Goal: Information Seeking & Learning: Learn about a topic

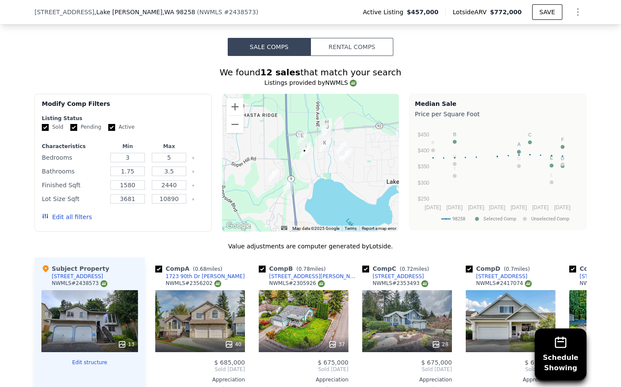
scroll to position [943, 0]
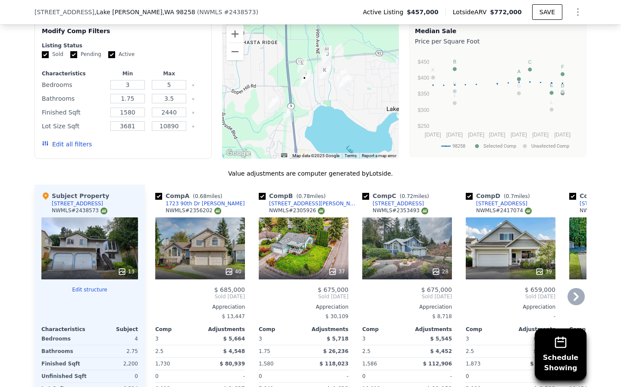
click at [431, 242] on div "28" at bounding box center [407, 249] width 90 height 62
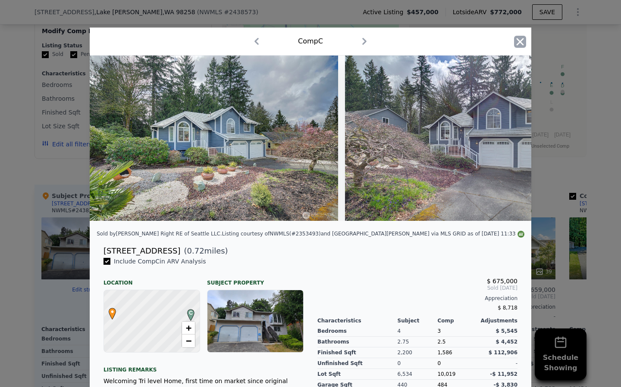
click at [515, 42] on icon "button" at bounding box center [520, 42] width 12 height 12
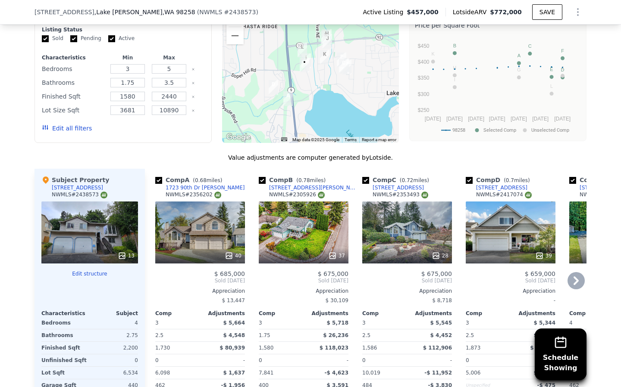
scroll to position [957, 0]
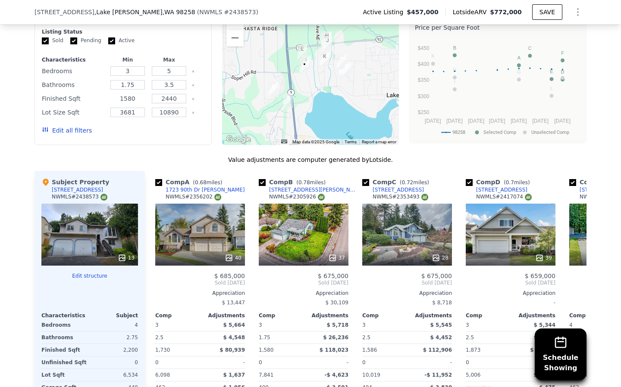
click at [134, 94] on input "1580" at bounding box center [127, 98] width 34 height 9
click at [137, 94] on input "1580" at bounding box center [127, 98] width 34 height 9
click at [69, 106] on div "Lot Size Sqft" at bounding box center [73, 112] width 63 height 12
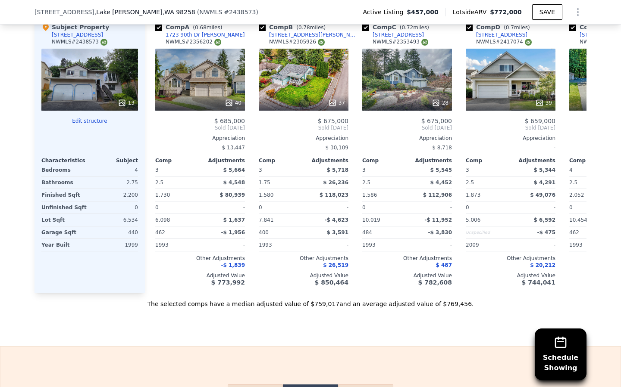
scroll to position [997, 0]
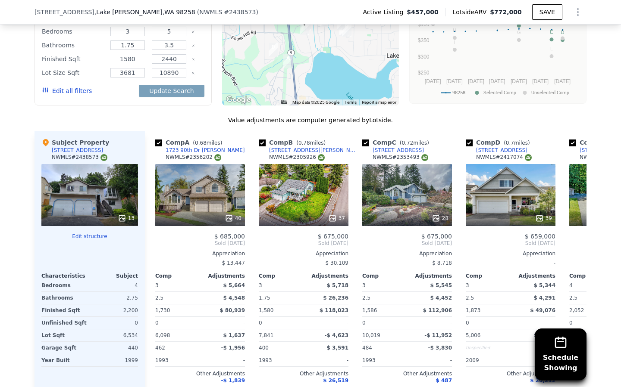
click at [137, 54] on input "1580" at bounding box center [127, 58] width 34 height 9
type input "1700"
click at [180, 54] on input "2440" at bounding box center [169, 58] width 34 height 9
type input "2"
type input "22500"
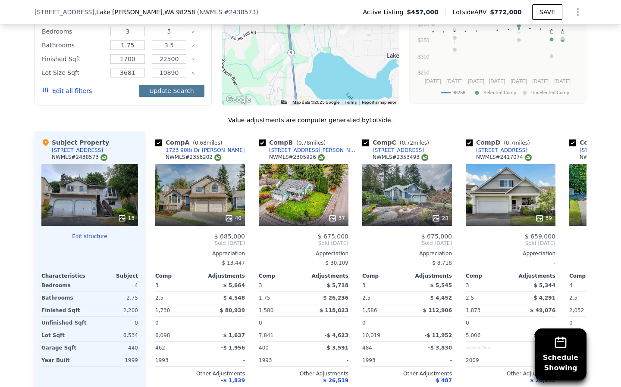
click at [163, 85] on button "Update Search" at bounding box center [171, 91] width 65 height 12
checkbox input "false"
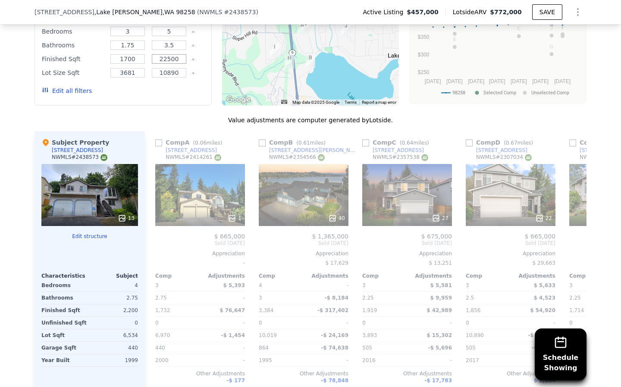
click at [180, 54] on input "22500" at bounding box center [169, 58] width 34 height 9
click at [166, 54] on input "22500" at bounding box center [169, 58] width 34 height 9
type input "2500"
click at [154, 116] on div "Value adjustments are computer generated by Lotside . Subject Property 9507 28t…" at bounding box center [310, 270] width 552 height 308
click at [159, 85] on button "Update Search" at bounding box center [171, 91] width 65 height 12
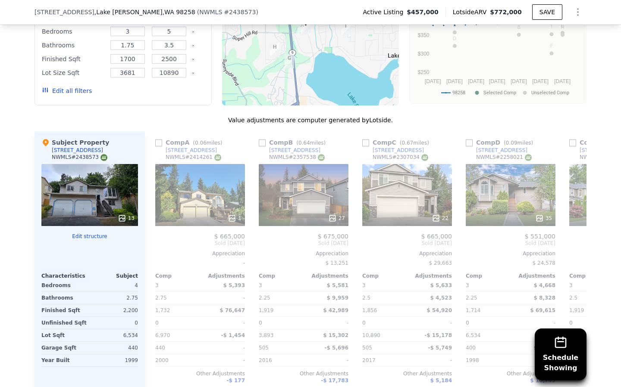
scroll to position [976, 0]
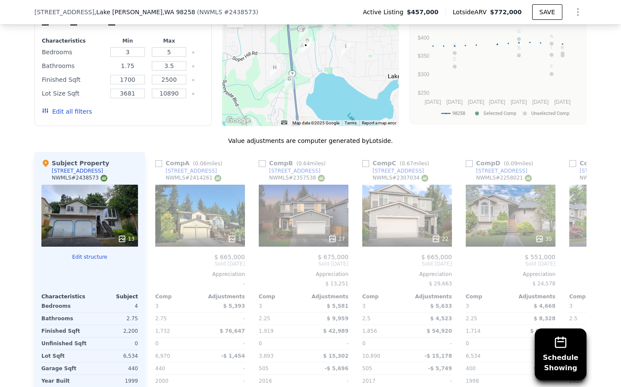
click at [135, 61] on input "1.75" at bounding box center [127, 65] width 34 height 9
type input "1"
click at [136, 61] on input "1" at bounding box center [127, 65] width 34 height 9
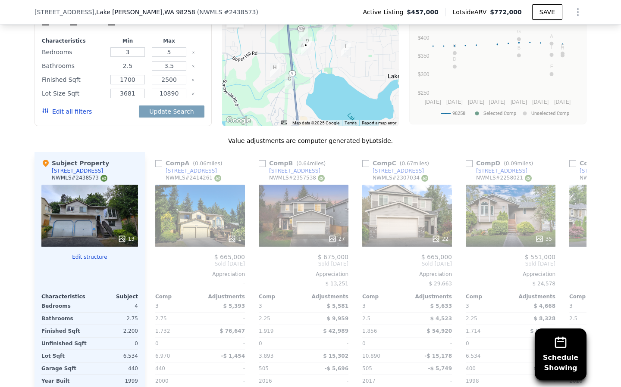
type input "2.5"
click at [123, 108] on div "Edit all filters Update Search" at bounding box center [123, 112] width 162 height 24
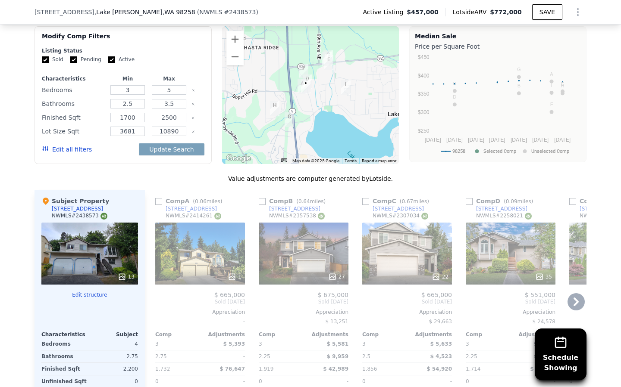
scroll to position [934, 0]
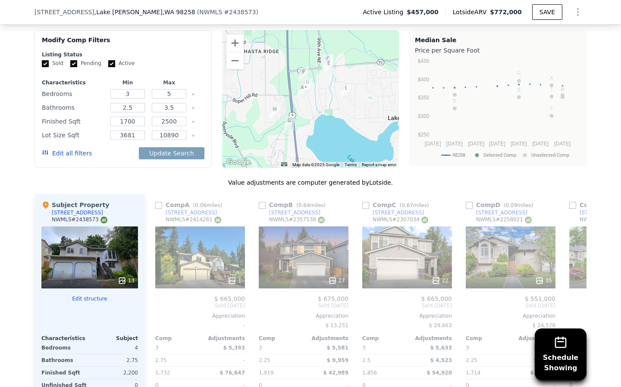
click at [69, 149] on button "Edit all filters" at bounding box center [67, 153] width 50 height 9
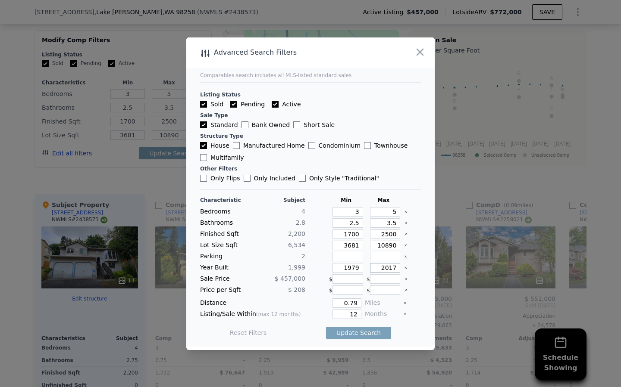
click at [397, 269] on input "2017" at bounding box center [385, 267] width 31 height 9
type input "2000"
click at [364, 336] on button "Update Search" at bounding box center [358, 333] width 65 height 12
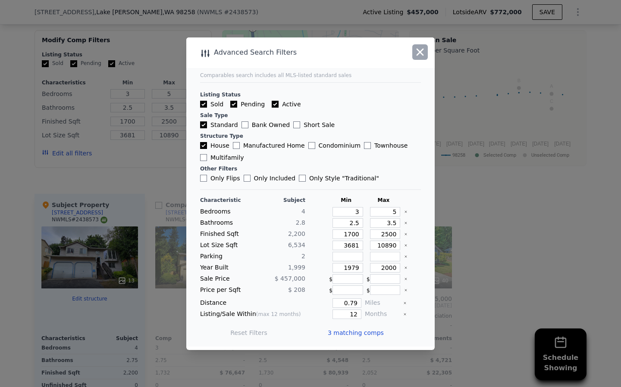
click at [419, 53] on icon "button" at bounding box center [419, 51] width 7 height 7
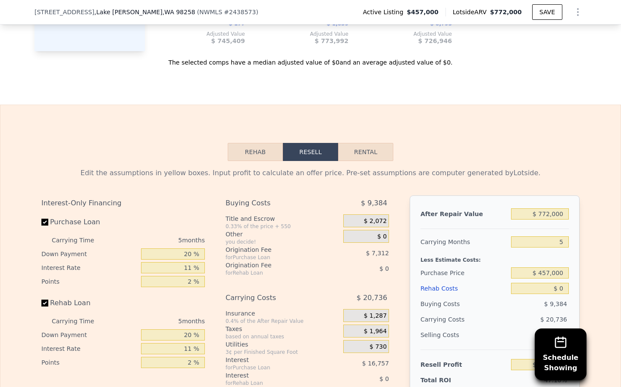
scroll to position [1446, 0]
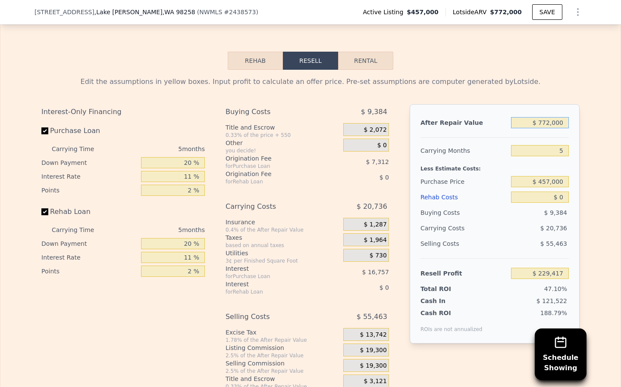
drag, startPoint x: 567, startPoint y: 106, endPoint x: 526, endPoint y: 106, distance: 40.5
click at [526, 117] on input "$ 772,000" at bounding box center [540, 122] width 58 height 11
type input "$ 7"
type input "-$ 486,376"
type input "$ 70"
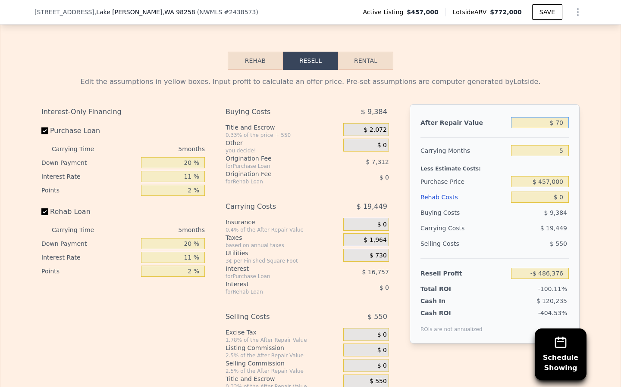
type input "-$ 486,318"
type input "$ 700"
type input "-$ 485,734"
type input "$ 7,000"
type input "-$ 479,893"
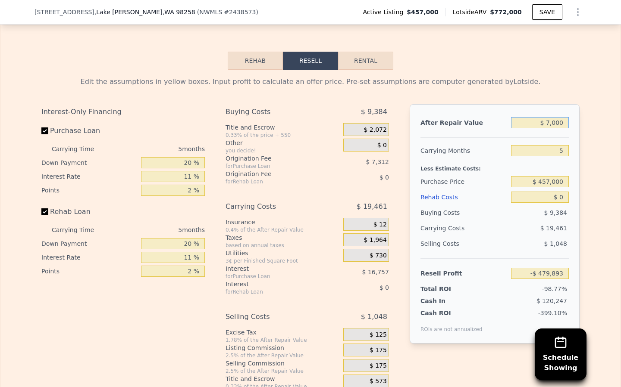
type input "$ 70,000"
type input "-$ 421,479"
type input "$ 700,000"
type input "$ 162,659"
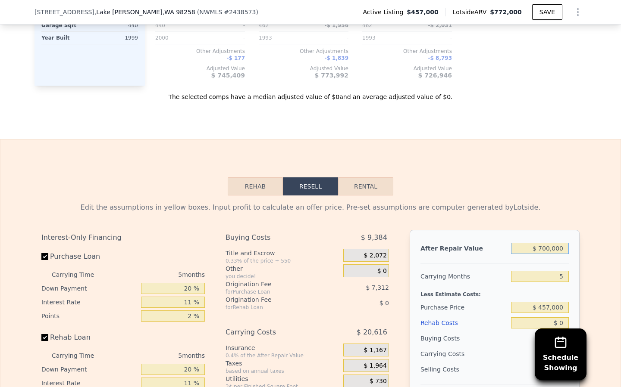
scroll to position [1264, 0]
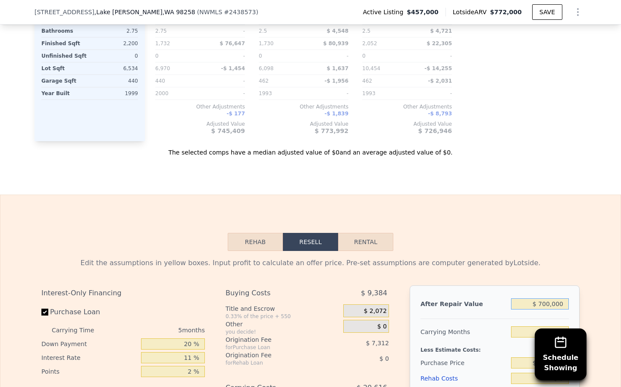
click at [248, 233] on button "Rehab" at bounding box center [255, 242] width 55 height 18
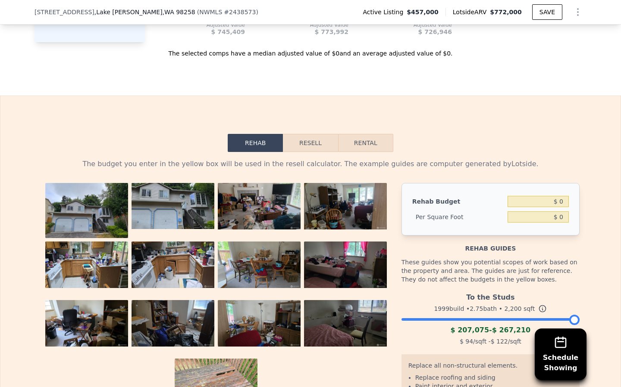
scroll to position [1365, 0]
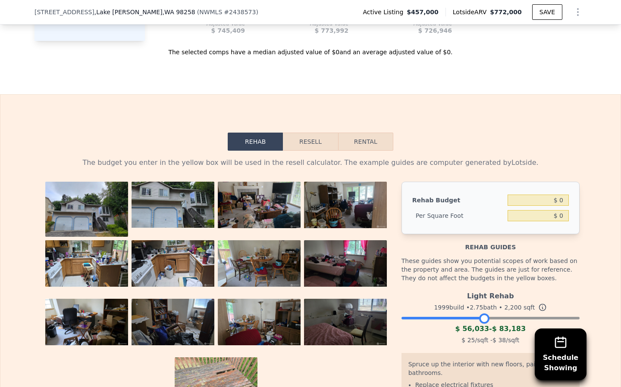
drag, startPoint x: 572, startPoint y: 301, endPoint x: 482, endPoint y: 304, distance: 90.5
click at [482, 314] on div at bounding box center [484, 319] width 10 height 10
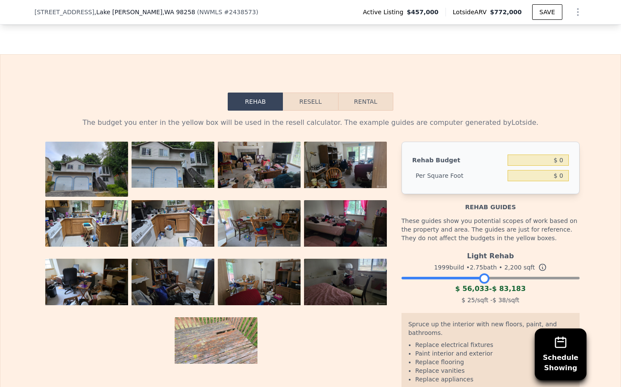
scroll to position [1449, 0]
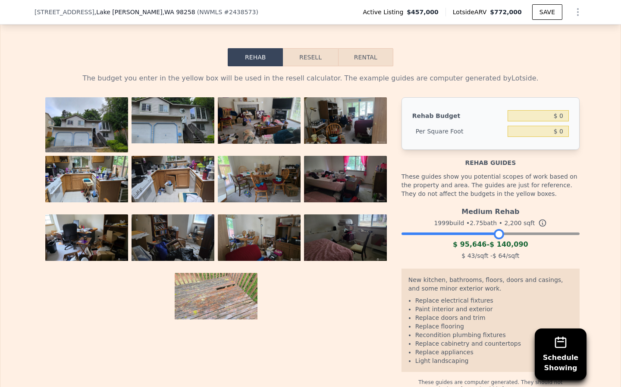
drag, startPoint x: 484, startPoint y: 219, endPoint x: 497, endPoint y: 219, distance: 13.8
click at [497, 229] on div at bounding box center [498, 234] width 10 height 10
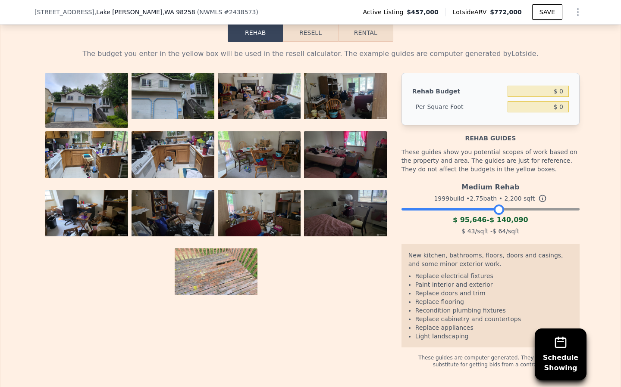
scroll to position [1329, 0]
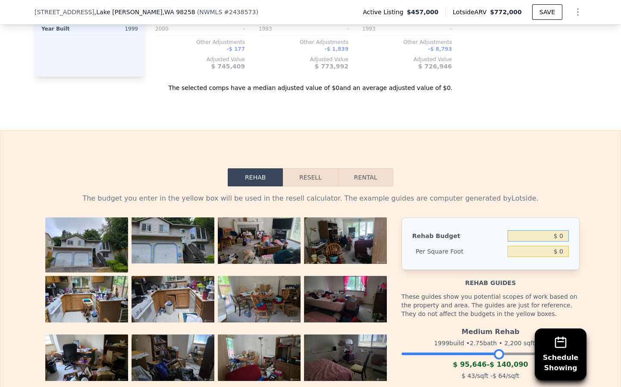
click at [562, 231] on input "$ 0" at bounding box center [537, 236] width 61 height 11
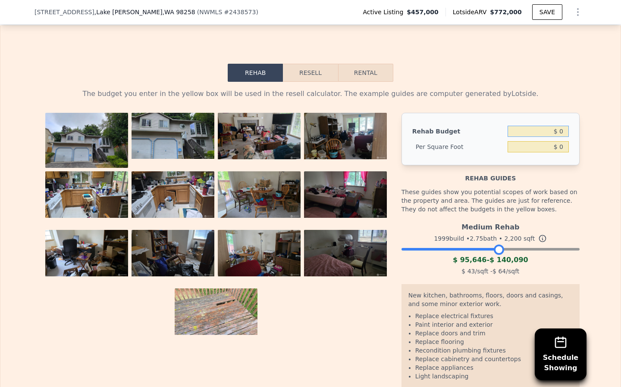
scroll to position [1436, 0]
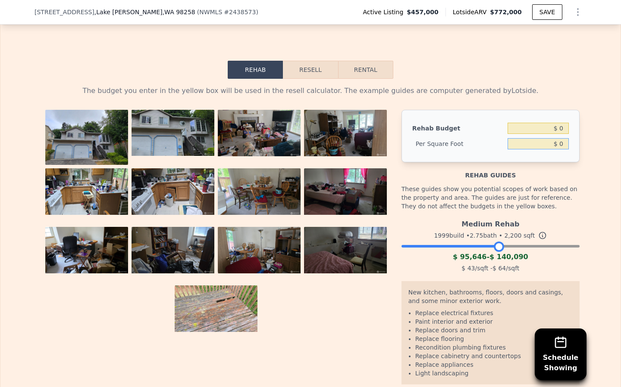
click at [563, 138] on input "$ 0" at bounding box center [537, 143] width 61 height 11
type input "$ 80"
type input "$ 176,000"
click at [453, 194] on div "These guides show you potential scopes of work based on the property and area. …" at bounding box center [490, 198] width 178 height 36
click at [564, 138] on input "$ 80" at bounding box center [537, 143] width 61 height 11
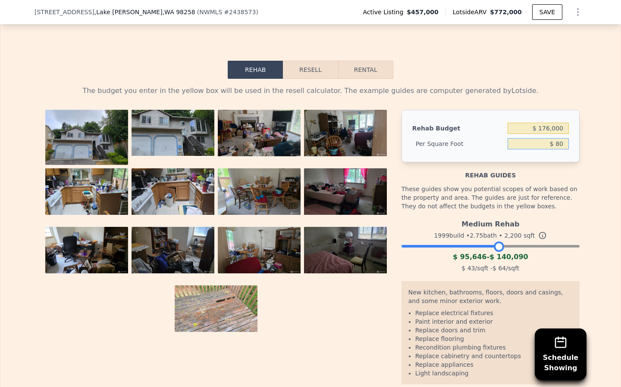
click at [564, 138] on input "$ 80" at bounding box center [537, 143] width 61 height 11
type input "$ 65"
click at [533, 162] on div "Rehab guides" at bounding box center [490, 170] width 178 height 17
type input "$ 143,000"
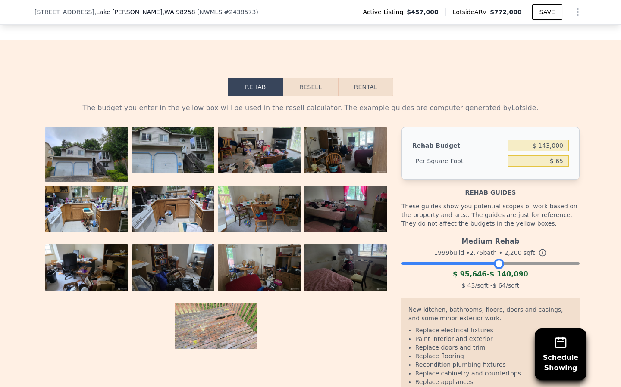
scroll to position [1413, 0]
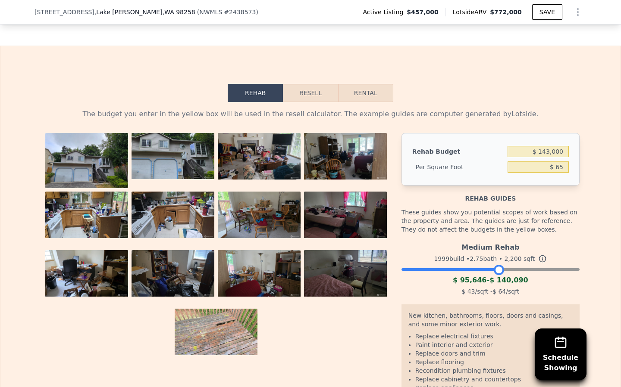
click at [320, 84] on button "Resell" at bounding box center [310, 93] width 55 height 18
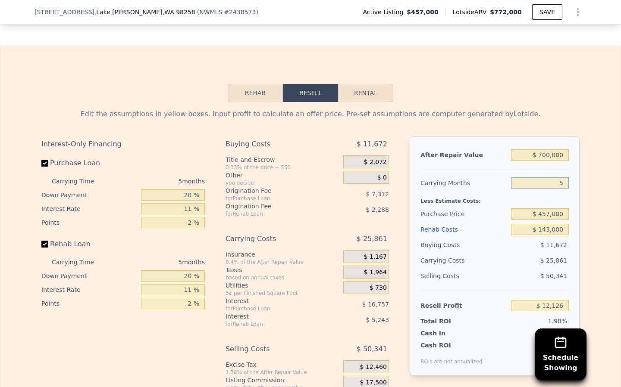
click at [566, 178] on input "5" at bounding box center [540, 183] width 58 height 11
type input "6"
type input "$ 6,954"
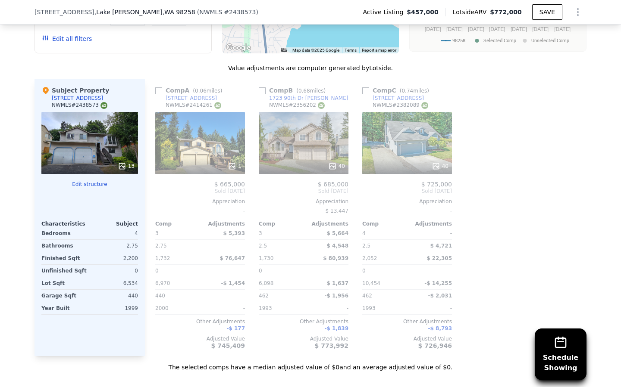
scroll to position [878, 0]
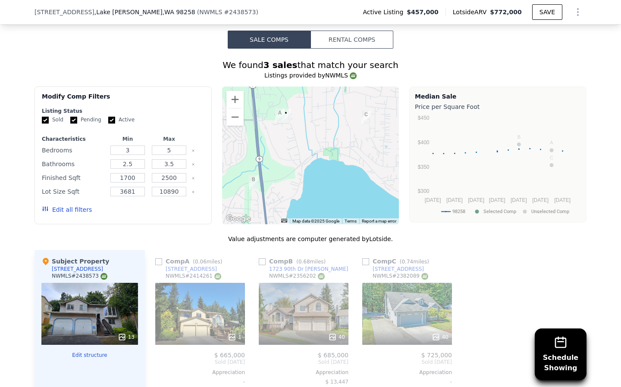
type input "6"
drag, startPoint x: 31, startPoint y: 12, endPoint x: 156, endPoint y: 13, distance: 125.4
click at [156, 13] on div "9507 28th St NE , Lake Stevens , WA 98258 ( NWMLS # 2438573 ) Active Listing $4…" at bounding box center [310, 12] width 621 height 25
copy div "9507 28th St NE , Lake Stevens , WA 98258"
